Goal: Find specific page/section: Find specific page/section

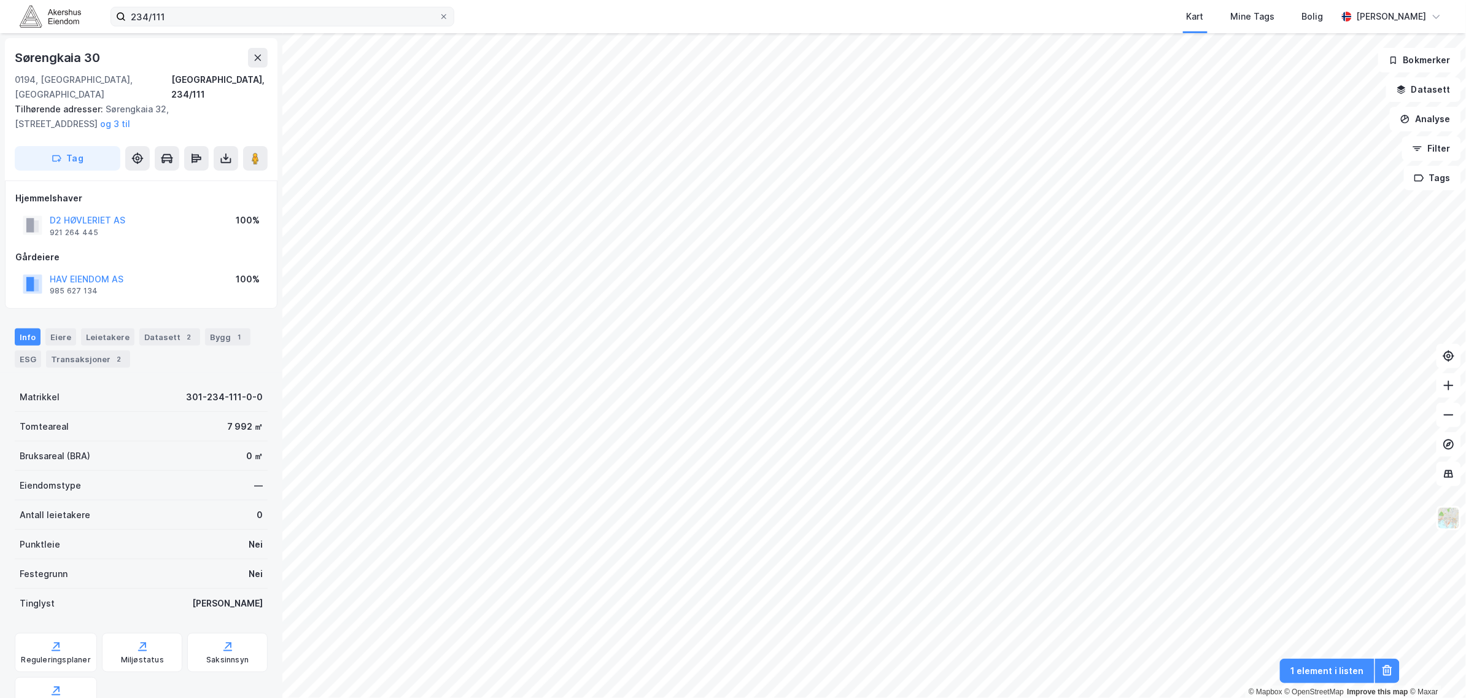
click at [443, 19] on icon at bounding box center [443, 16] width 7 height 7
click at [439, 19] on input "234/111" at bounding box center [282, 16] width 313 height 18
